Goal: Find specific page/section: Find specific page/section

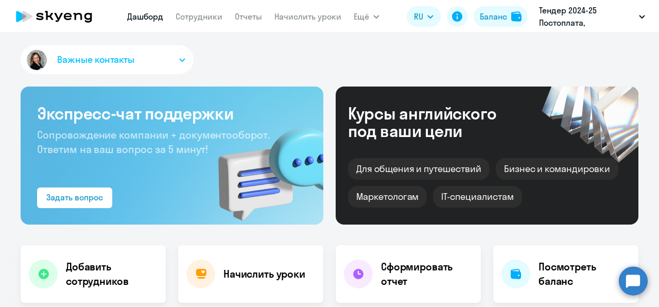
select select "30"
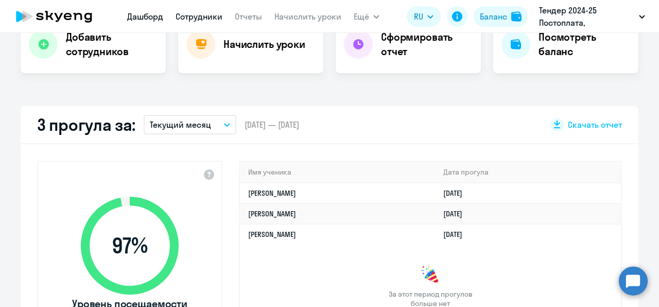
click at [201, 21] on link "Сотрудники" at bounding box center [198, 16] width 47 height 10
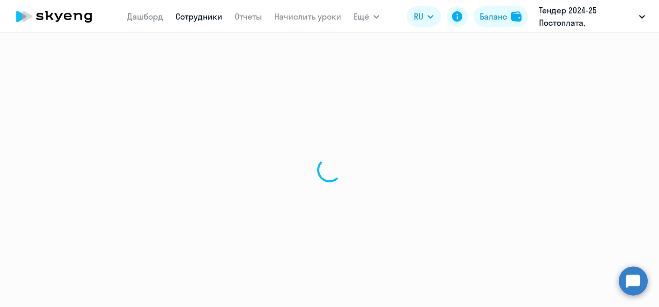
select select "30"
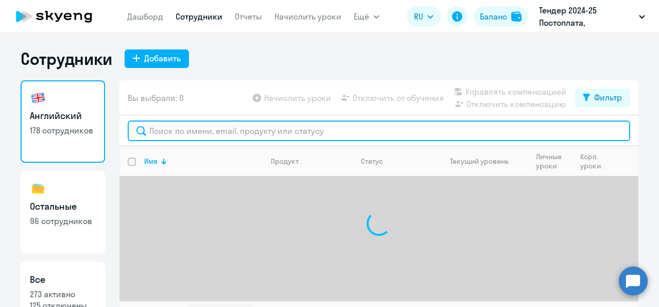
click at [208, 125] on input "text" at bounding box center [379, 130] width 502 height 21
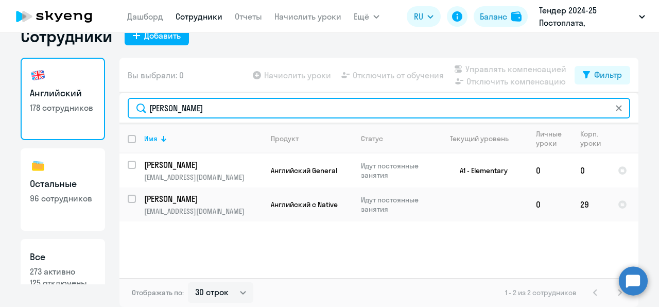
type input "[PERSON_NAME]"
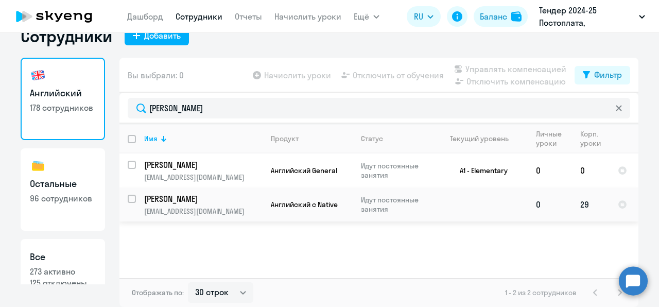
click at [236, 201] on p "[PERSON_NAME]" at bounding box center [202, 198] width 116 height 11
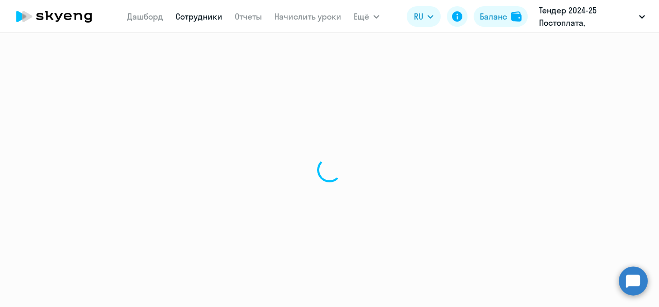
select select "english"
